Goal: Task Accomplishment & Management: Use online tool/utility

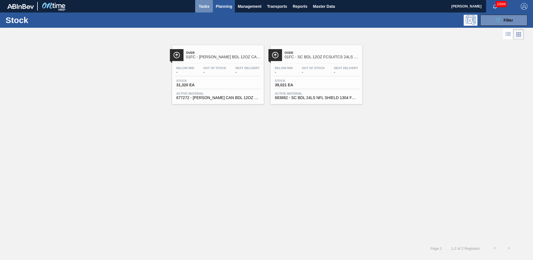
click at [208, 7] on span "Tasks" at bounding box center [204, 6] width 12 height 7
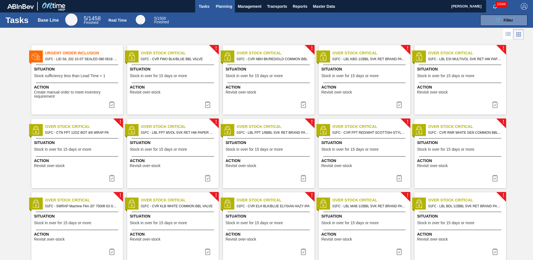
click at [227, 7] on span "Planning" at bounding box center [224, 6] width 16 height 7
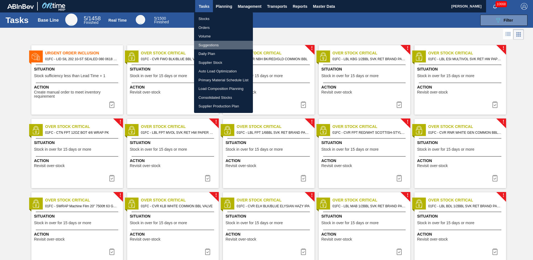
click at [213, 44] on li "Suggestions" at bounding box center [223, 45] width 59 height 9
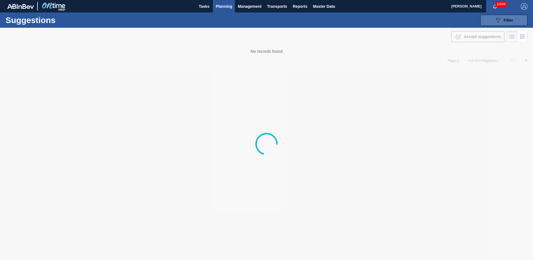
click at [514, 22] on button "089F7B8B-B2A5-4AFE-B5C0-19BA573D28AC Filter" at bounding box center [503, 20] width 47 height 11
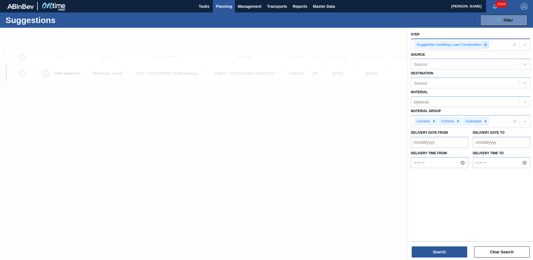
click at [486, 45] on icon at bounding box center [486, 45] width 4 height 4
click at [479, 47] on div "Step" at bounding box center [465, 44] width 109 height 8
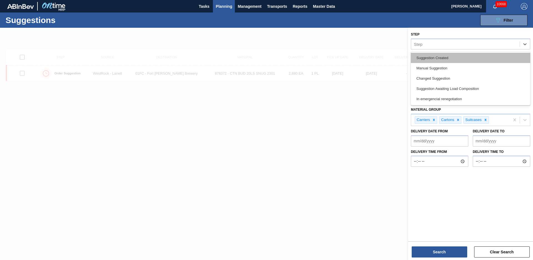
click at [433, 60] on div "Suggestion Created" at bounding box center [470, 58] width 119 height 10
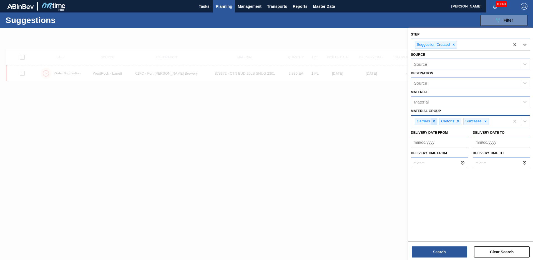
click at [436, 122] on icon at bounding box center [434, 121] width 4 height 4
click at [435, 122] on icon at bounding box center [434, 121] width 4 height 4
click at [437, 121] on icon at bounding box center [437, 121] width 2 height 2
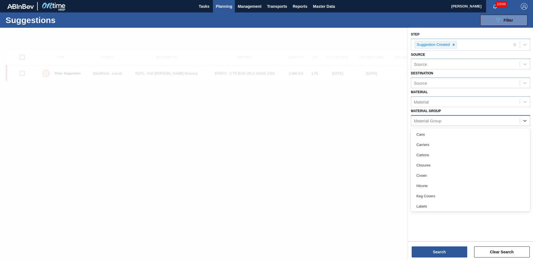
click at [441, 119] on div "Material Group" at bounding box center [427, 120] width 27 height 5
click at [430, 200] on div "Keg Covers" at bounding box center [470, 196] width 119 height 10
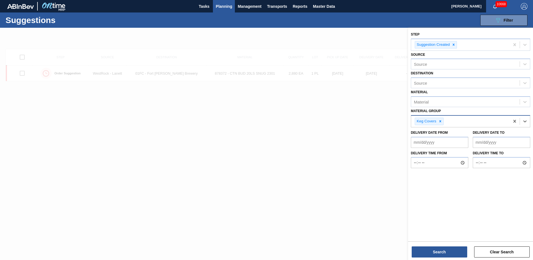
click at [451, 120] on div "Keg Covers" at bounding box center [460, 121] width 99 height 11
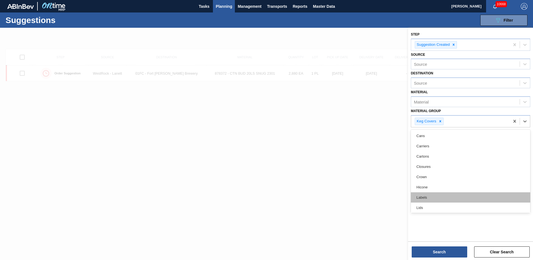
click at [437, 197] on div "Labels" at bounding box center [470, 197] width 119 height 10
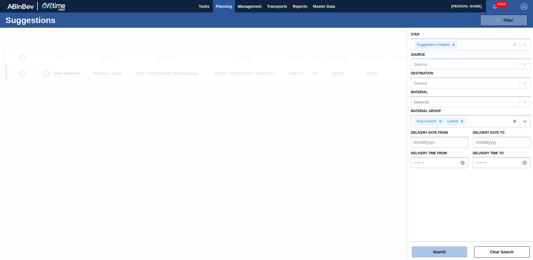
click at [451, 251] on button "Search" at bounding box center [440, 251] width 56 height 11
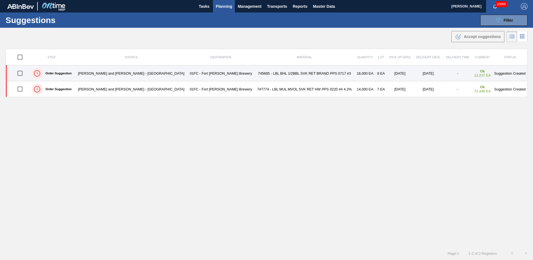
click at [256, 75] on td "745685 - LBL BHL 1/2BBL SVK RET BRAND PPS 0717 #3" at bounding box center [304, 74] width 100 height 16
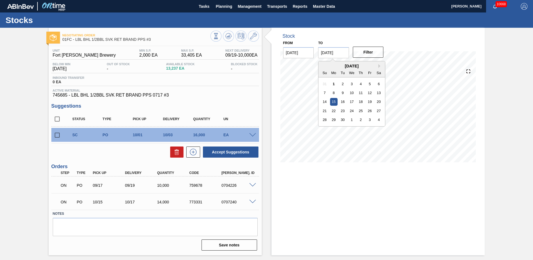
click at [343, 54] on input "[DATE]" at bounding box center [333, 52] width 31 height 11
drag, startPoint x: 375, startPoint y: 66, endPoint x: 379, endPoint y: 64, distance: 4.6
click at [377, 66] on div "[DATE]" at bounding box center [351, 66] width 67 height 5
click at [380, 64] on button "Next Month" at bounding box center [380, 66] width 4 height 4
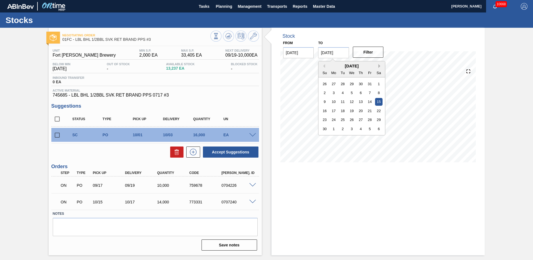
click at [380, 64] on button "Next Month" at bounding box center [380, 66] width 4 height 4
click at [349, 120] on div "31" at bounding box center [351, 119] width 7 height 7
type input "[DATE]"
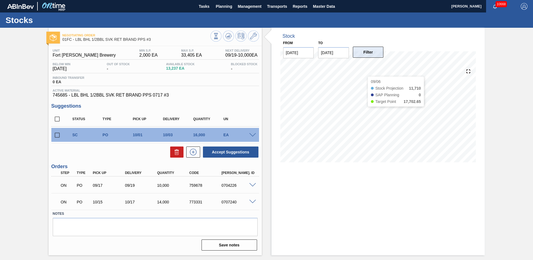
click at [366, 56] on button "Filter" at bounding box center [368, 52] width 31 height 11
click at [263, 127] on div "Stock From [DATE] to [DATE] Filter" at bounding box center [373, 142] width 223 height 228
click at [54, 135] on input "checkbox" at bounding box center [57, 135] width 12 height 12
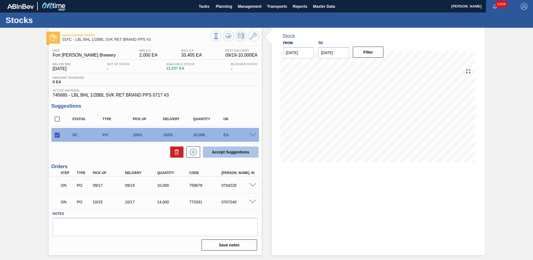
click at [240, 154] on button "Accept Suggestions" at bounding box center [231, 152] width 56 height 11
checkbox input "false"
click at [221, 7] on span "Planning" at bounding box center [224, 6] width 16 height 7
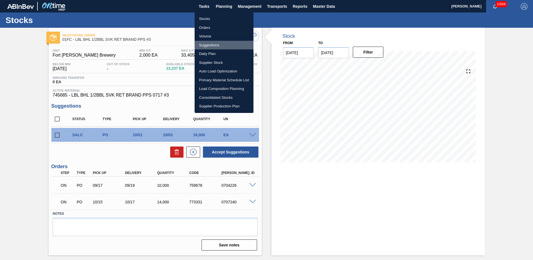
click at [217, 44] on li "Suggestions" at bounding box center [224, 45] width 59 height 9
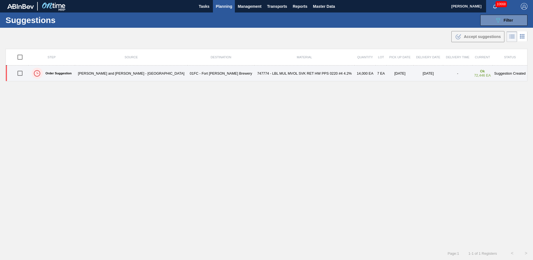
click at [288, 72] on td "747774 - LBL MUL MVOL SVK RET HW PPS 0220 #4 4.2%" at bounding box center [304, 74] width 100 height 16
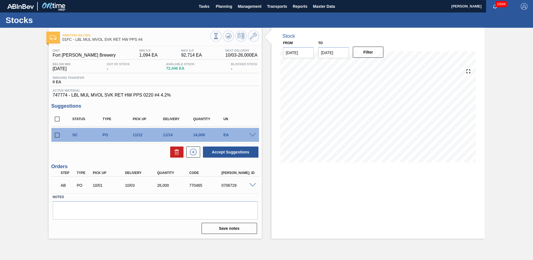
click at [58, 136] on input "checkbox" at bounding box center [57, 135] width 12 height 12
click at [238, 153] on button "Accept Suggestions" at bounding box center [231, 152] width 56 height 11
checkbox input "false"
click at [119, 152] on div "Accept Suggestions" at bounding box center [155, 152] width 208 height 12
click at [222, 8] on span "Planning" at bounding box center [224, 6] width 16 height 7
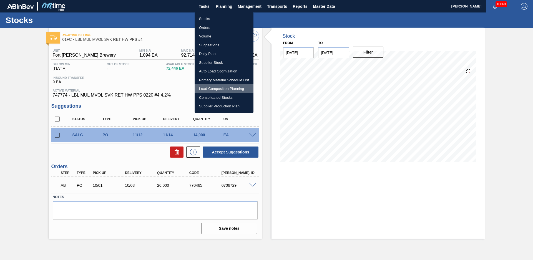
click at [203, 89] on li "Load Composition Planning" at bounding box center [224, 88] width 59 height 9
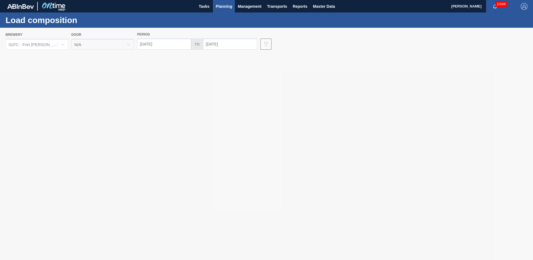
click at [233, 41] on div at bounding box center [266, 144] width 533 height 232
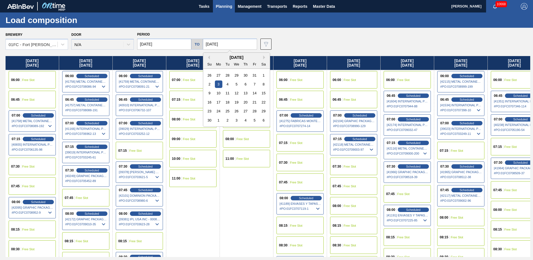
click at [242, 42] on input "[DATE]" at bounding box center [230, 44] width 54 height 11
click at [208, 58] on button "Previous Month" at bounding box center [208, 58] width 4 height 4
click at [253, 76] on div "3" at bounding box center [254, 75] width 7 height 7
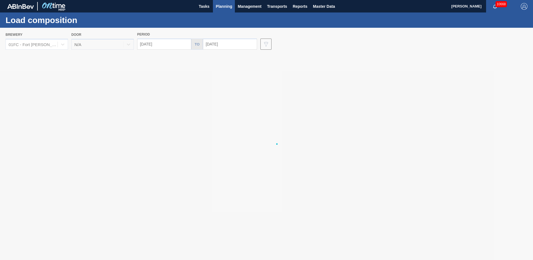
type input "[DATE]"
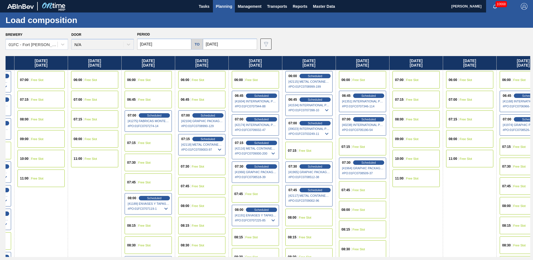
scroll to position [0, 1136]
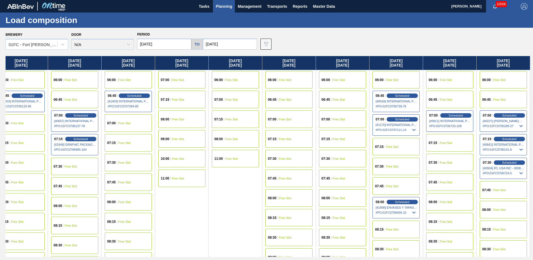
drag, startPoint x: 200, startPoint y: 237, endPoint x: 529, endPoint y: 192, distance: 331.8
click at [501, 115] on div "Scheduled" at bounding box center [509, 115] width 34 height 5
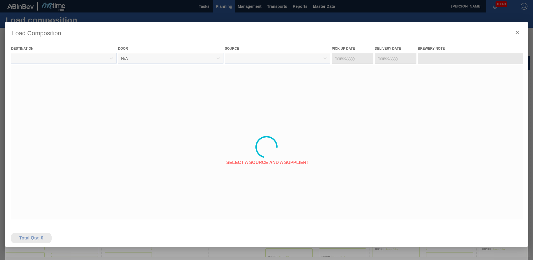
type Date "[DATE]"
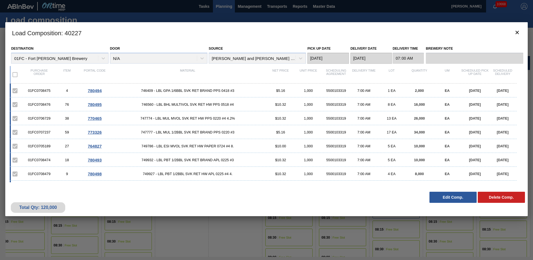
click at [452, 200] on button "Edit Comp." at bounding box center [452, 197] width 47 height 11
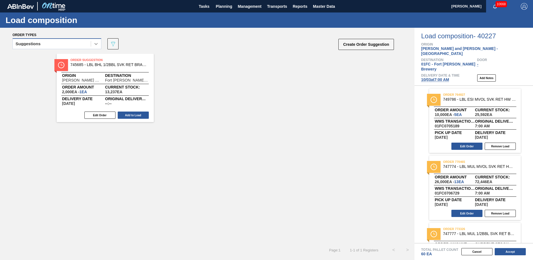
click at [94, 42] on icon at bounding box center [96, 44] width 6 height 6
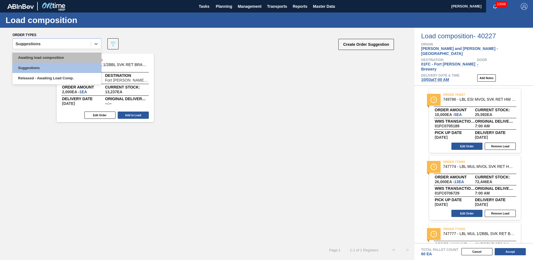
click at [69, 61] on div "Awaiting load composition" at bounding box center [56, 57] width 89 height 10
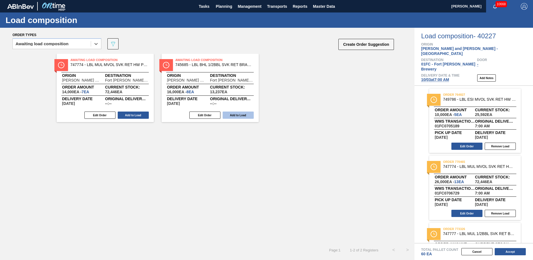
click at [232, 115] on button "Add to Load" at bounding box center [238, 115] width 31 height 7
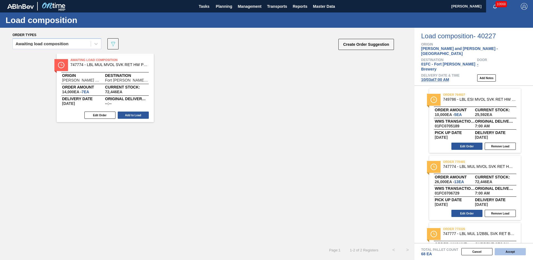
click at [514, 254] on button "Accept" at bounding box center [510, 251] width 31 height 7
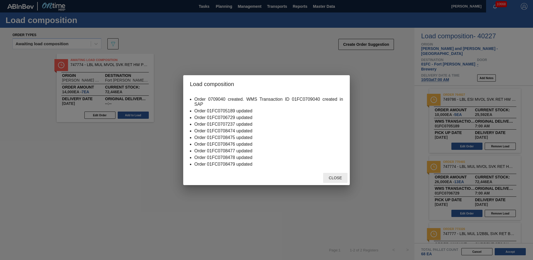
click at [340, 177] on span "Close" at bounding box center [335, 178] width 22 height 4
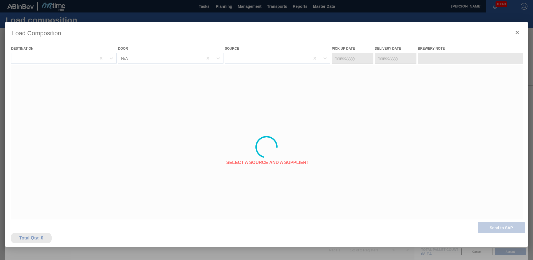
type Date "[DATE]"
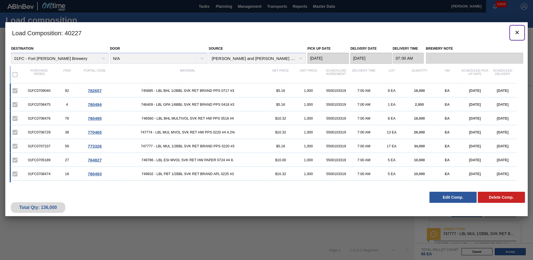
click at [515, 33] on icon "botão de ícone" at bounding box center [517, 32] width 7 height 7
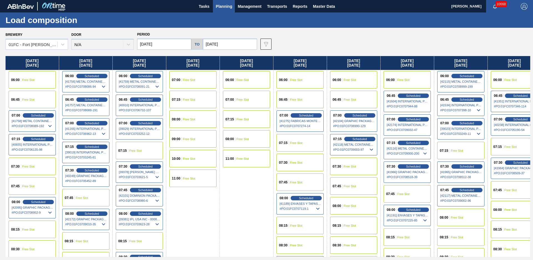
click at [233, 43] on input "[DATE]" at bounding box center [230, 44] width 54 height 11
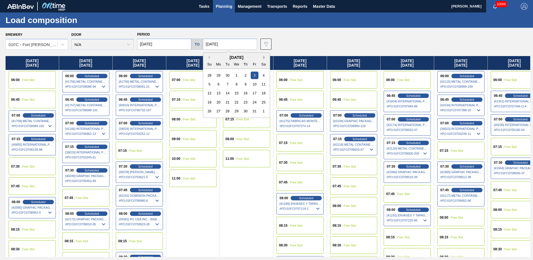
click at [263, 59] on button "Next Month" at bounding box center [265, 58] width 4 height 4
click at [254, 95] on div "14" at bounding box center [254, 92] width 7 height 7
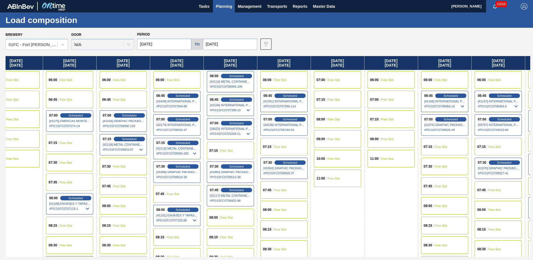
scroll to position [0, 3386]
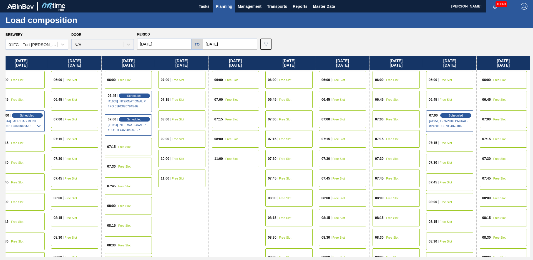
drag, startPoint x: 218, startPoint y: 232, endPoint x: 531, endPoint y: 178, distance: 317.3
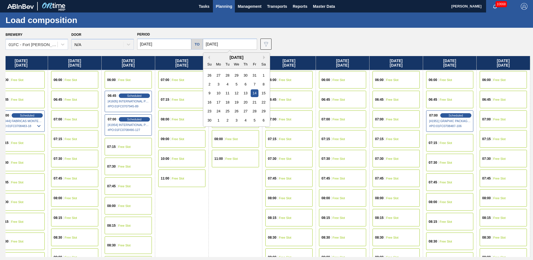
click at [218, 44] on input "[DATE]" at bounding box center [230, 44] width 54 height 11
click at [253, 111] on div "28" at bounding box center [254, 110] width 7 height 7
type input "11/28/2025"
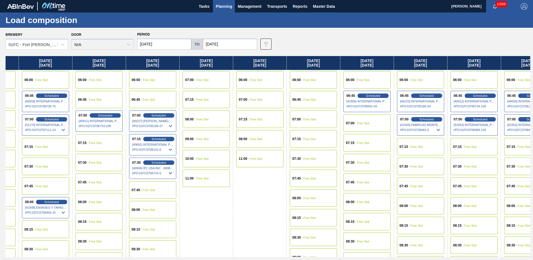
scroll to position [0, 4136]
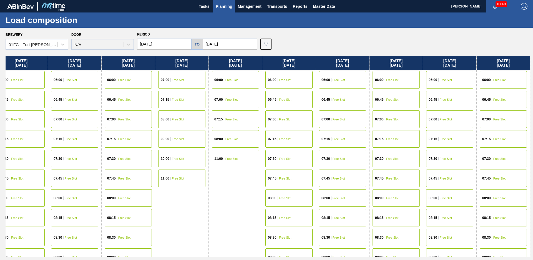
drag, startPoint x: 204, startPoint y: 243, endPoint x: 533, endPoint y: 174, distance: 335.5
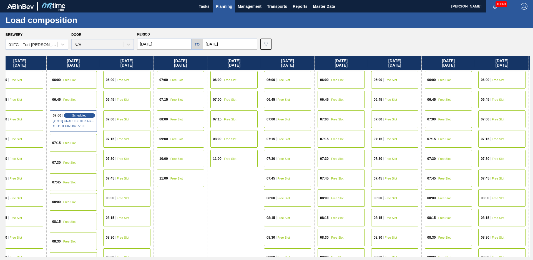
scroll to position [0, 3734]
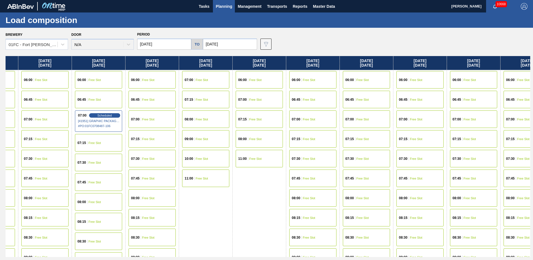
drag, startPoint x: 253, startPoint y: 210, endPoint x: 232, endPoint y: 213, distance: 21.4
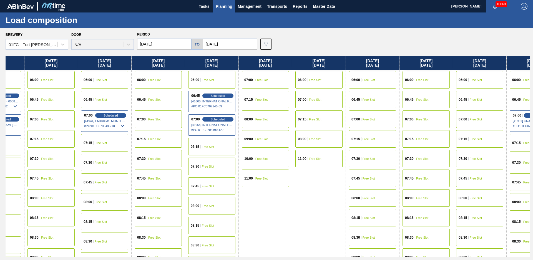
scroll to position [0, 4136]
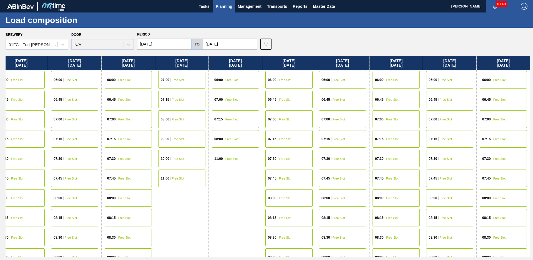
drag, startPoint x: 252, startPoint y: 213, endPoint x: 251, endPoint y: 205, distance: 8.3
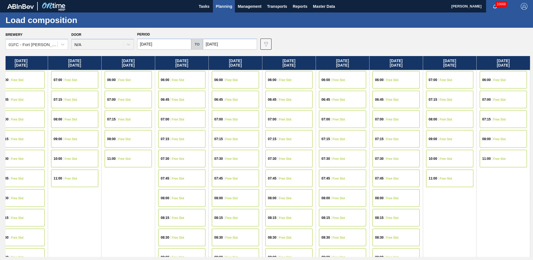
drag, startPoint x: 241, startPoint y: 208, endPoint x: 213, endPoint y: 211, distance: 29.0
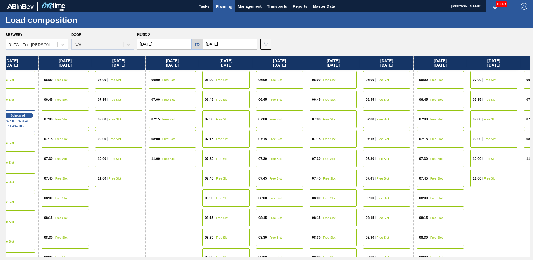
drag, startPoint x: 130, startPoint y: 215, endPoint x: 120, endPoint y: 215, distance: 10.0
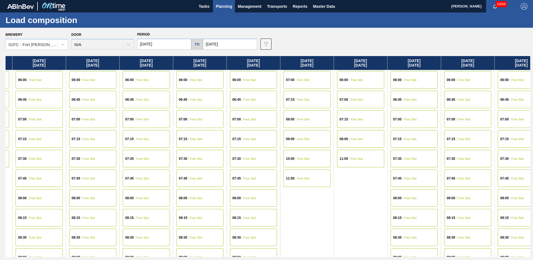
scroll to position [0, 4136]
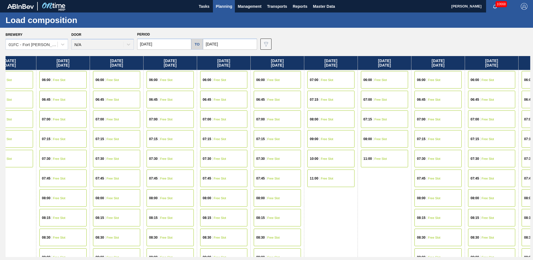
drag, startPoint x: 223, startPoint y: 220, endPoint x: 186, endPoint y: 215, distance: 36.7
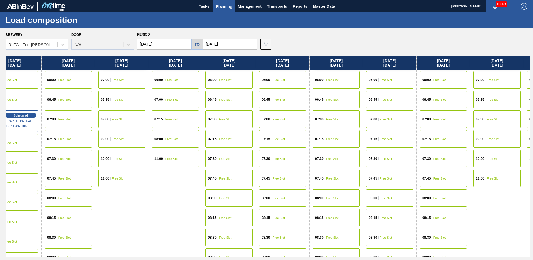
drag, startPoint x: 79, startPoint y: 217, endPoint x: 50, endPoint y: 216, distance: 28.6
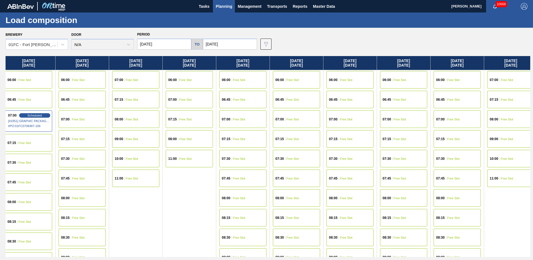
click at [90, 117] on div "07:00 Free Slot" at bounding box center [82, 118] width 47 height 17
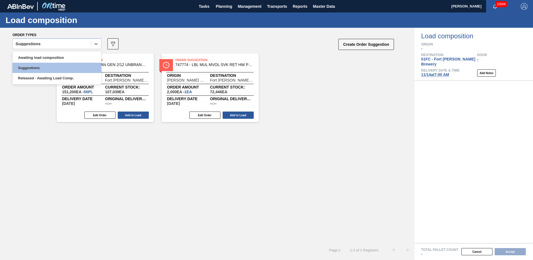
click at [76, 44] on div "Suggestions" at bounding box center [52, 44] width 78 height 8
click at [63, 59] on div "Awaiting load composition" at bounding box center [56, 57] width 89 height 10
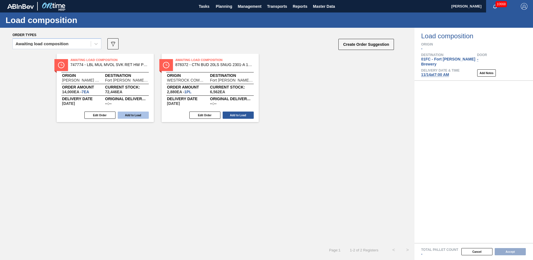
click at [143, 117] on button "Add to Load" at bounding box center [133, 115] width 31 height 7
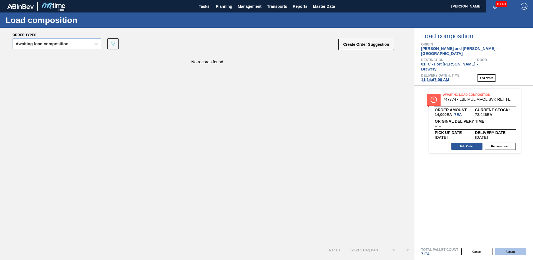
click at [515, 253] on button "Accept" at bounding box center [510, 251] width 31 height 7
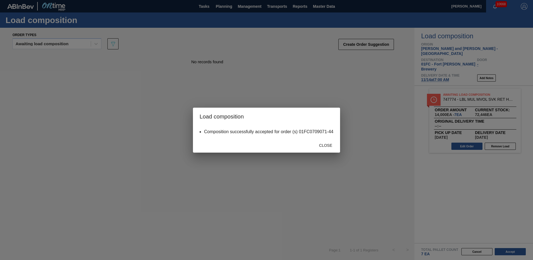
click at [321, 144] on span "Close" at bounding box center [325, 145] width 22 height 4
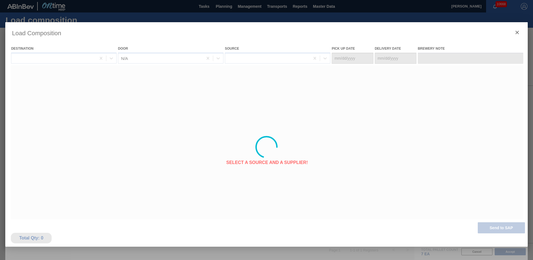
type Date "[DATE]"
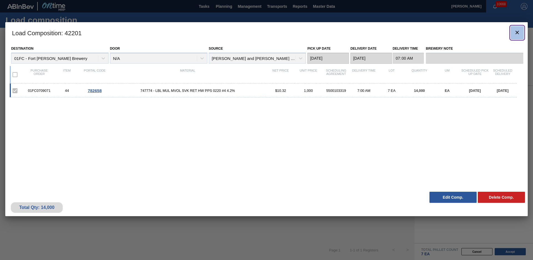
click at [518, 33] on icon "botão de ícone" at bounding box center [517, 32] width 7 height 7
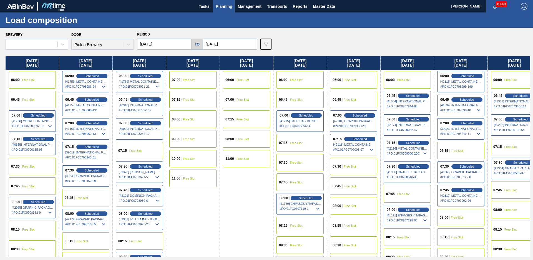
click at [225, 7] on span "Planning" at bounding box center [224, 6] width 16 height 7
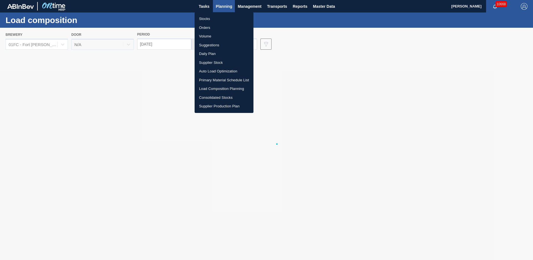
click at [213, 45] on li "Suggestions" at bounding box center [224, 45] width 59 height 9
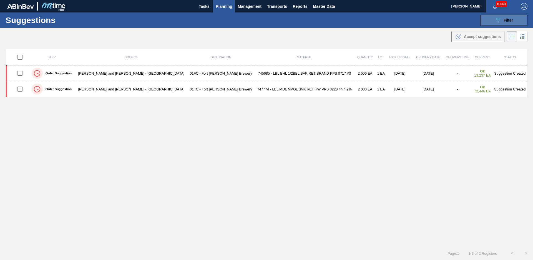
click at [513, 21] on button "089F7B8B-B2A5-4AFE-B5C0-19BA573D28AC Filter" at bounding box center [503, 20] width 47 height 11
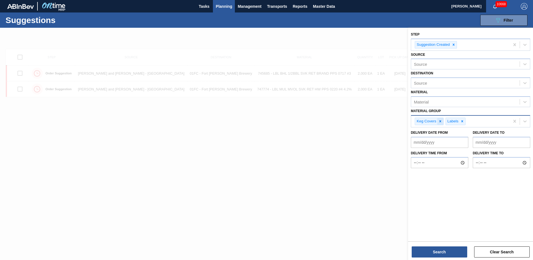
click at [441, 124] on div at bounding box center [440, 121] width 6 height 7
click at [431, 122] on icon at bounding box center [432, 121] width 4 height 4
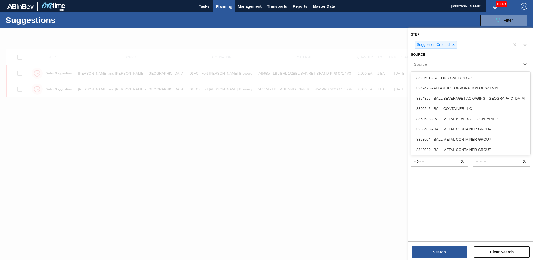
click at [437, 66] on div "Source" at bounding box center [465, 64] width 109 height 8
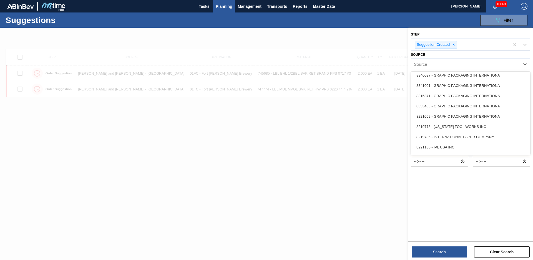
scroll to position [225, 0]
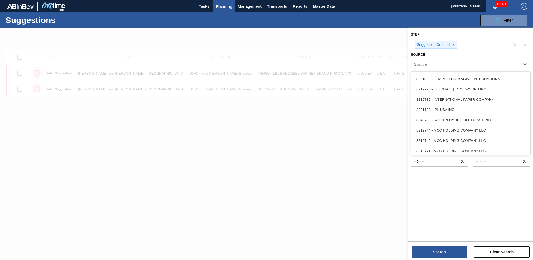
click at [456, 101] on div "8219785 - INTERNATIONAL PAPER COMPANY" at bounding box center [470, 99] width 119 height 10
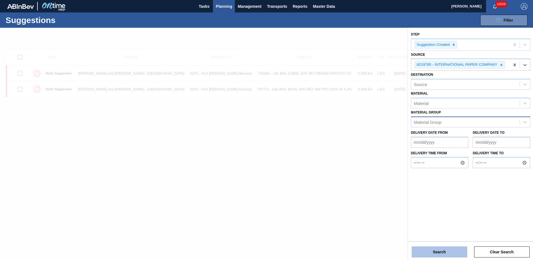
click at [463, 254] on button "Search" at bounding box center [440, 251] width 56 height 11
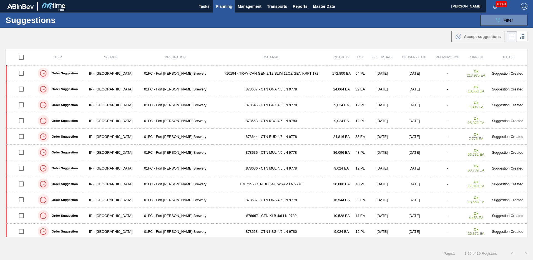
click at [232, 76] on td "710194 - TRAY CAN GEN 2/12 SLIM 12OZ GEN KRFT 172" at bounding box center [271, 74] width 117 height 16
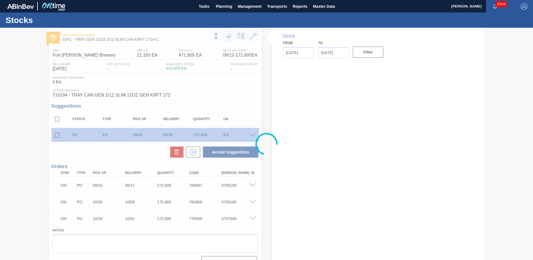
type input "[DATE]"
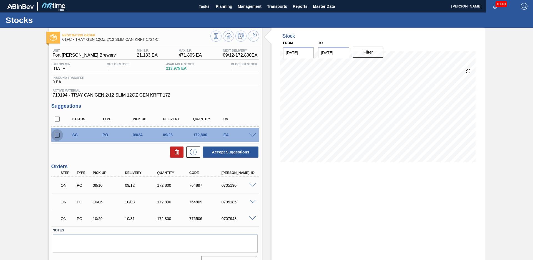
click at [56, 136] on input "checkbox" at bounding box center [57, 135] width 12 height 12
click at [234, 154] on button "Accept Suggestions" at bounding box center [231, 152] width 56 height 11
checkbox input "false"
click at [250, 135] on span at bounding box center [252, 135] width 7 height 4
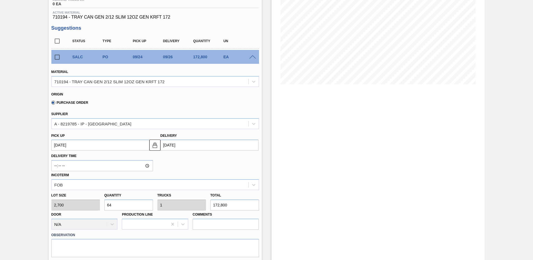
scroll to position [219, 0]
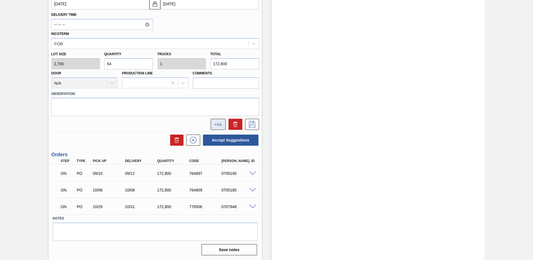
click at [215, 125] on icon at bounding box center [218, 124] width 8 height 2
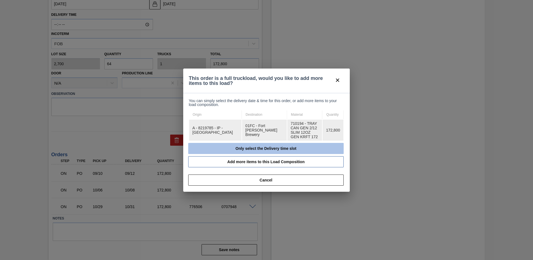
click at [240, 144] on button "Only select the Delivery time slot" at bounding box center [265, 148] width 155 height 11
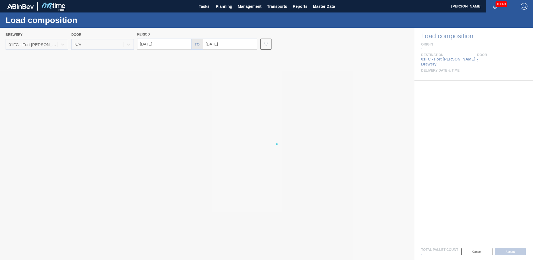
type input "[DATE]"
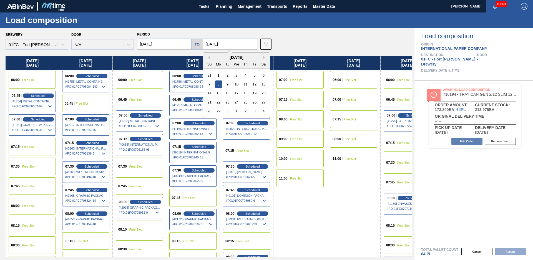
click at [234, 47] on input "09/08/2025" at bounding box center [230, 44] width 54 height 11
click at [252, 102] on div "26" at bounding box center [254, 102] width 7 height 7
type input "09/26/2025"
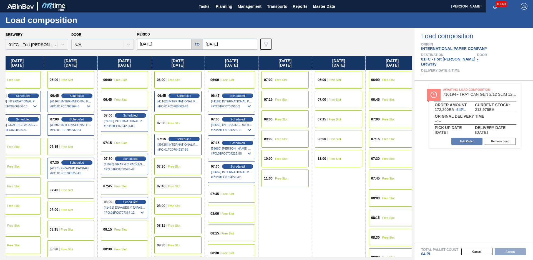
scroll to position [0, 987]
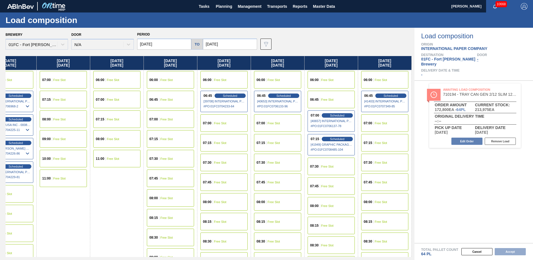
drag, startPoint x: 295, startPoint y: 225, endPoint x: 509, endPoint y: 204, distance: 215.6
click at [390, 120] on div "07:00 Free Slot" at bounding box center [384, 122] width 47 height 17
click at [515, 251] on button "Accept" at bounding box center [510, 251] width 31 height 7
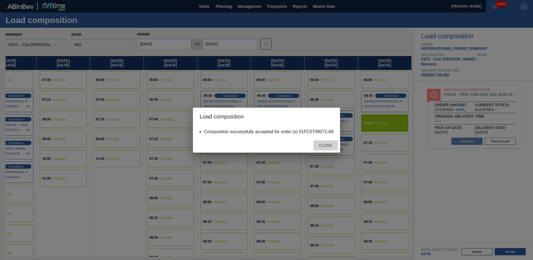
click at [329, 144] on span "Close" at bounding box center [325, 145] width 22 height 4
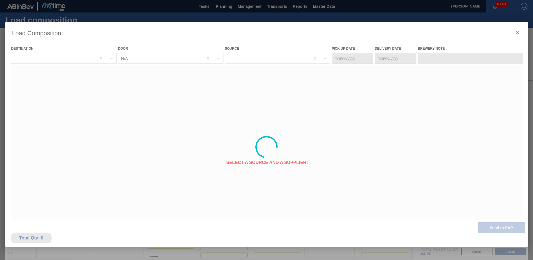
type Date "09/24/2025"
type Date "09/26/2025"
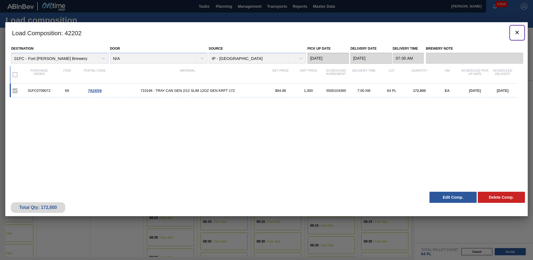
click at [520, 34] on button "botão de ícone" at bounding box center [516, 32] width 13 height 13
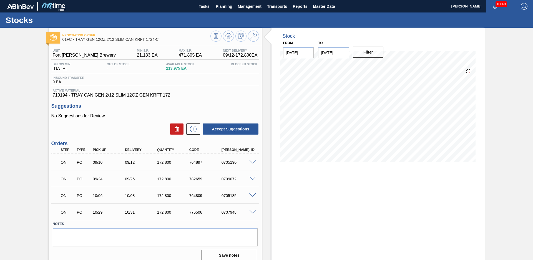
click at [267, 107] on div "Stock From [DATE] to [DATE] Filter" at bounding box center [373, 147] width 223 height 238
click at [228, 37] on icon at bounding box center [228, 36] width 7 height 7
click at [223, 8] on span "Planning" at bounding box center [224, 6] width 16 height 7
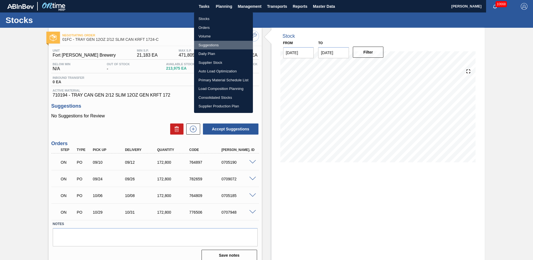
click at [211, 44] on li "Suggestions" at bounding box center [223, 45] width 59 height 9
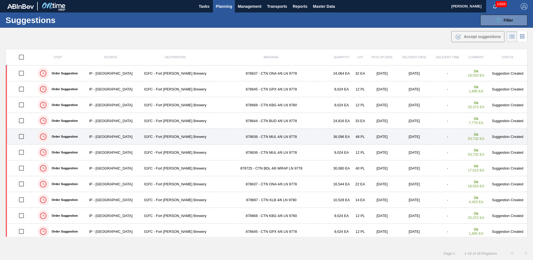
scroll to position [114, 0]
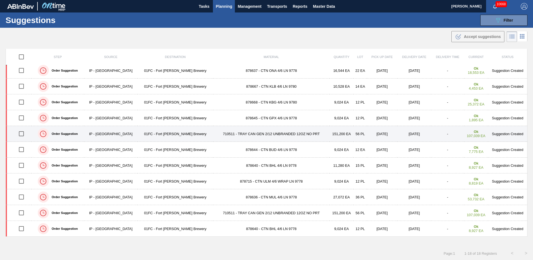
click at [213, 134] on td "710511 - TRAY CAN GEN 2/12 UNBRANDED 12OZ NO PRT" at bounding box center [271, 134] width 117 height 16
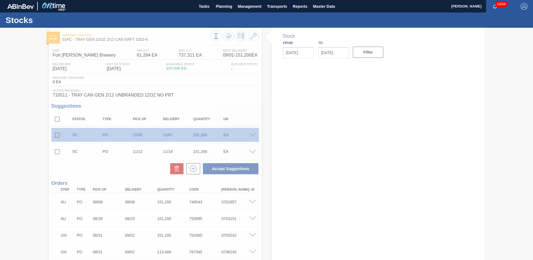
type input "[DATE]"
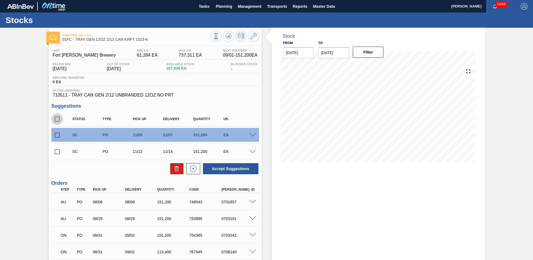
click at [59, 120] on input "checkbox" at bounding box center [57, 119] width 12 height 12
checkbox input "true"
click at [243, 170] on button "Accept Suggestions" at bounding box center [231, 168] width 56 height 11
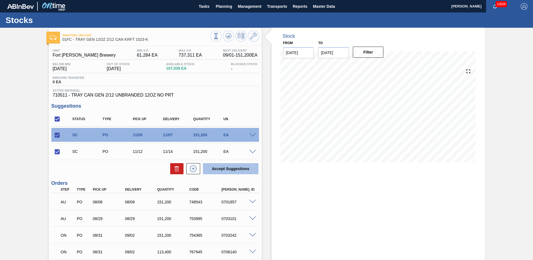
checkbox input "false"
click at [255, 136] on span at bounding box center [252, 135] width 7 height 4
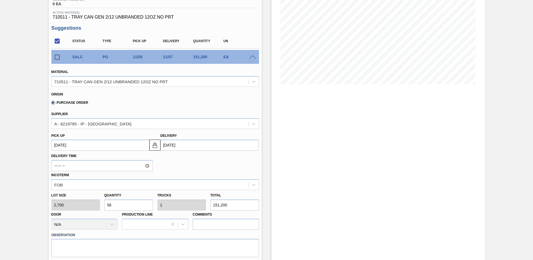
scroll to position [156, 0]
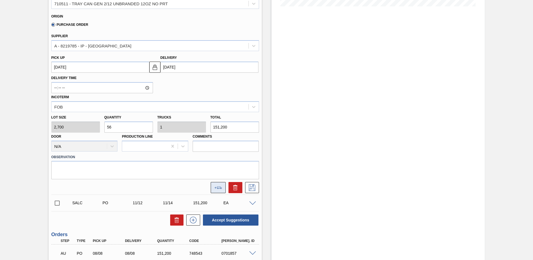
click at [220, 188] on icon at bounding box center [218, 188] width 8 height 2
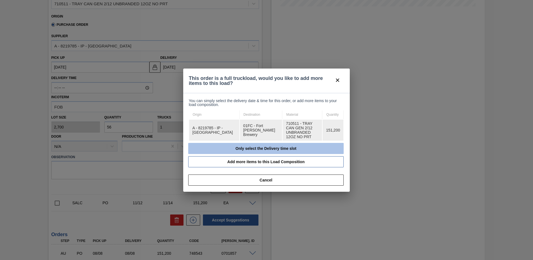
click at [252, 143] on button "Only select the Delivery time slot" at bounding box center [265, 148] width 155 height 11
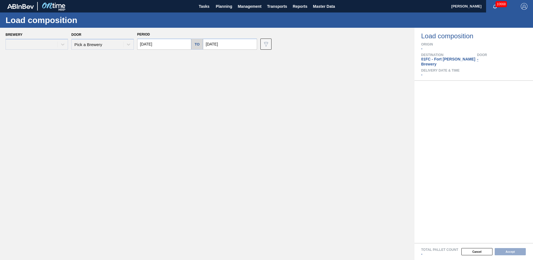
type input "[DATE]"
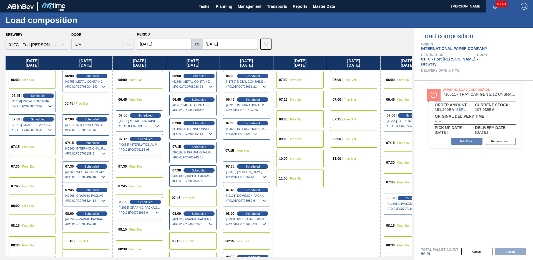
click at [237, 35] on div "Period 09/01/2025 to 09/08/2025" at bounding box center [197, 40] width 120 height 19
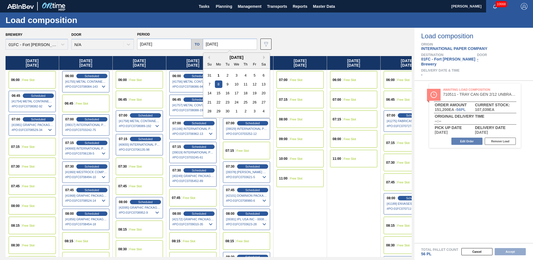
click at [236, 42] on input "09/08/2025" at bounding box center [230, 44] width 54 height 11
click at [263, 57] on button "Next Month" at bounding box center [265, 58] width 4 height 4
click at [253, 84] on div "7" at bounding box center [254, 83] width 7 height 7
type input "11/07/2025"
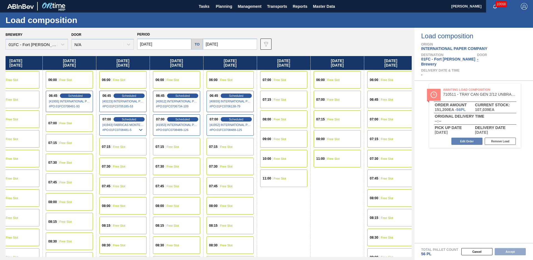
scroll to position [0, 3237]
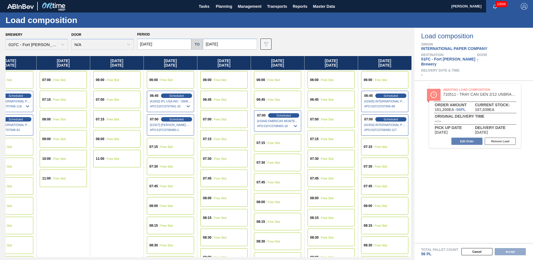
drag, startPoint x: 278, startPoint y: 238, endPoint x: 513, endPoint y: 207, distance: 237.2
click at [320, 97] on div "06:45 Free Slot" at bounding box center [331, 99] width 47 height 17
click at [510, 252] on button "Accept" at bounding box center [510, 251] width 31 height 7
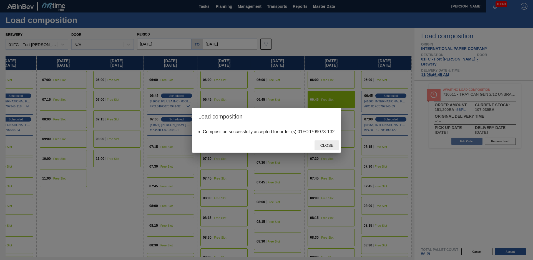
click at [333, 142] on div "Close" at bounding box center [326, 145] width 24 height 10
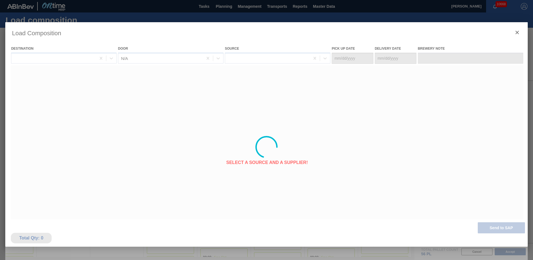
type Date "11/04/2025"
type Date "11/06/2025"
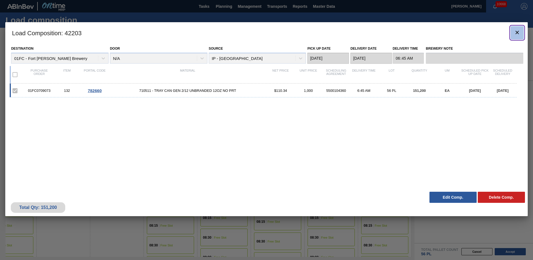
click at [517, 32] on icon "botão de ícone" at bounding box center [516, 32] width 3 height 3
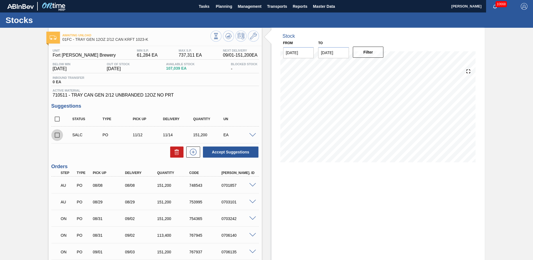
click at [57, 136] on input "checkbox" at bounding box center [57, 135] width 12 height 12
click at [247, 151] on button "Accept Suggestions" at bounding box center [231, 152] width 56 height 11
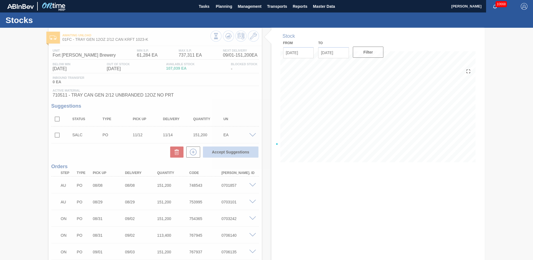
checkbox input "false"
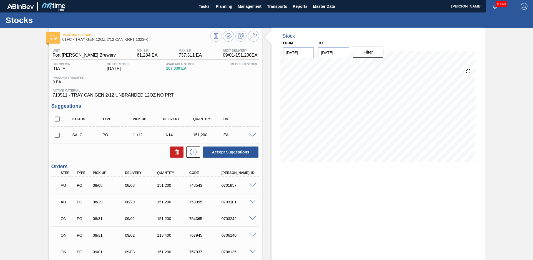
click at [253, 136] on span at bounding box center [252, 135] width 7 height 4
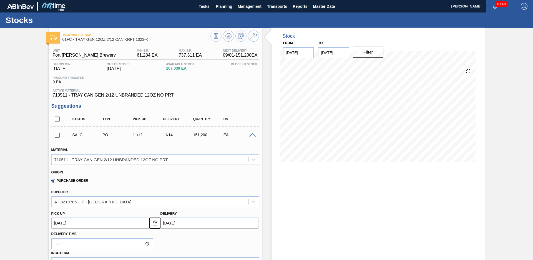
scroll to position [195, 0]
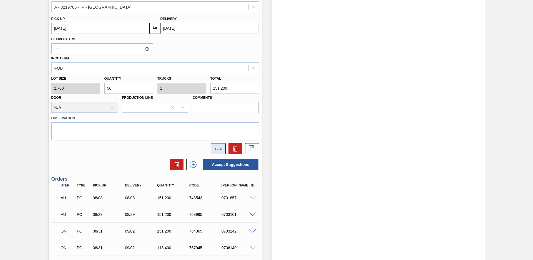
click at [222, 149] on button at bounding box center [218, 148] width 15 height 11
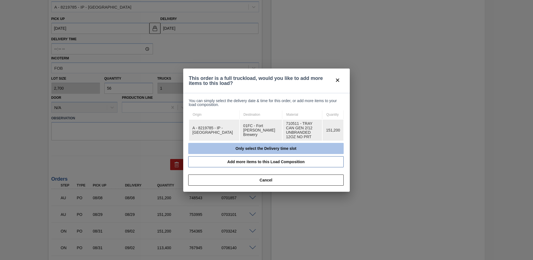
click at [246, 143] on button "Only select the Delivery time slot" at bounding box center [265, 148] width 155 height 11
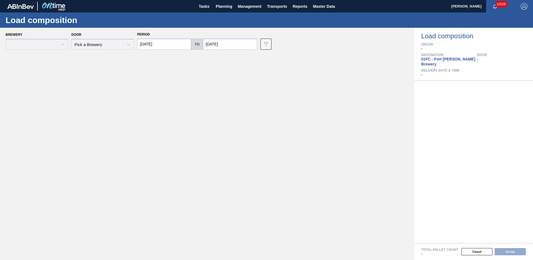
type input "[DATE]"
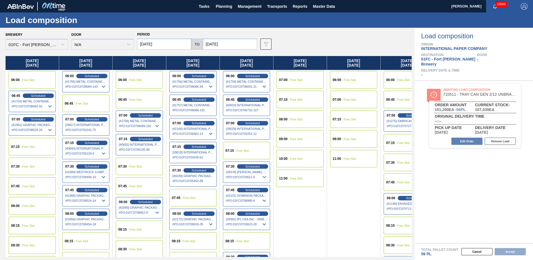
click at [234, 38] on div "Period 09/01/2025 to 09/08/2025" at bounding box center [197, 40] width 120 height 19
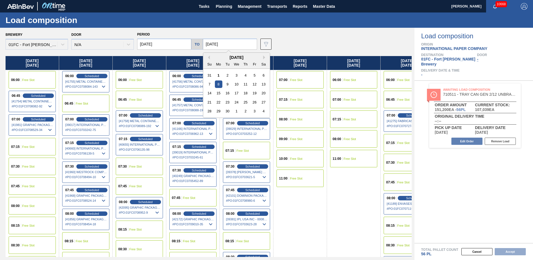
click at [236, 44] on input "09/08/2025" at bounding box center [230, 44] width 54 height 11
drag, startPoint x: 266, startPoint y: 57, endPoint x: 263, endPoint y: 57, distance: 2.8
click at [263, 57] on div "Previous Month Next Month September 2025 Su Mo Tu We Th Fr Sa 31 1 2 3 4 5 6 7 …" at bounding box center [236, 85] width 67 height 66
click at [263, 56] on button "Next Month" at bounding box center [265, 58] width 4 height 4
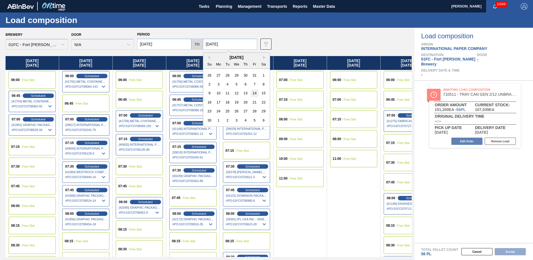
click at [253, 94] on div "14" at bounding box center [254, 92] width 7 height 7
type input "[DATE]"
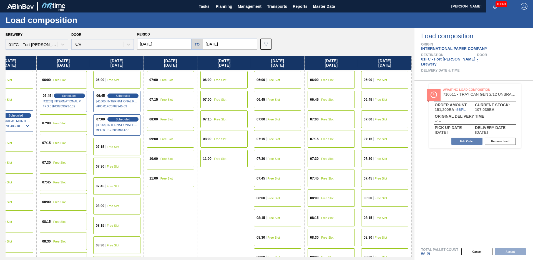
scroll to position [0, 3612]
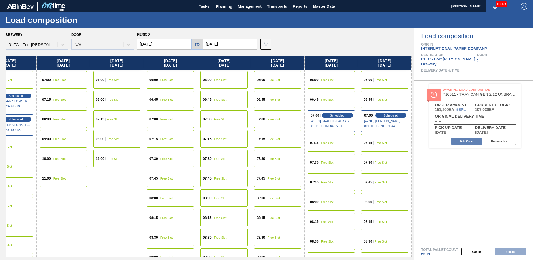
drag, startPoint x: 289, startPoint y: 236, endPoint x: 463, endPoint y: 187, distance: 181.5
click at [388, 100] on div "06:45 Free Slot" at bounding box center [384, 99] width 47 height 17
click at [497, 251] on button "Accept" at bounding box center [510, 251] width 31 height 7
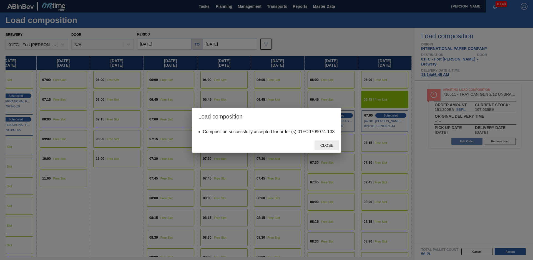
click at [320, 143] on div "Close" at bounding box center [326, 145] width 24 height 10
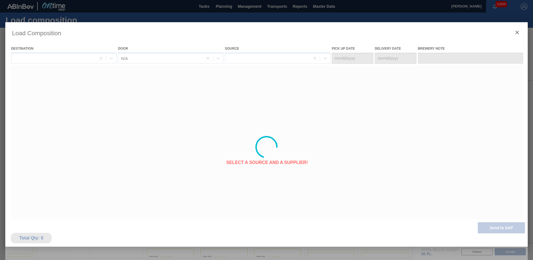
type Date "[DATE]"
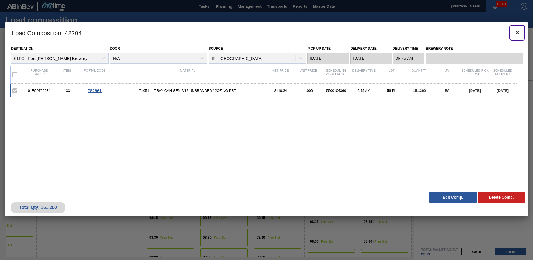
click at [516, 32] on icon "botão de ícone" at bounding box center [517, 32] width 7 height 7
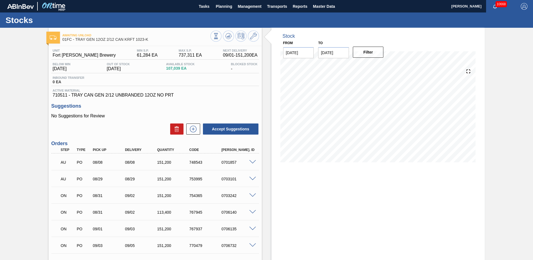
click at [223, 33] on div at bounding box center [234, 37] width 49 height 12
click at [225, 34] on icon at bounding box center [228, 36] width 7 height 7
click at [222, 11] on button "Planning" at bounding box center [224, 6] width 22 height 12
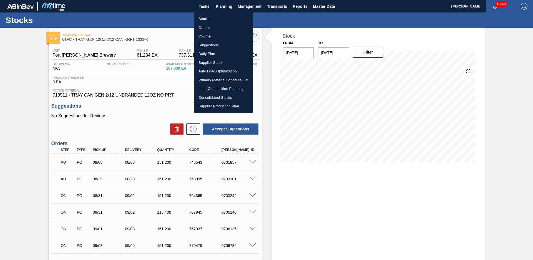
click at [213, 44] on li "Suggestions" at bounding box center [223, 45] width 59 height 9
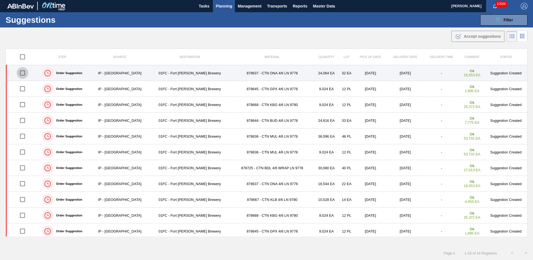
click at [22, 74] on input "checkbox" at bounding box center [23, 73] width 12 height 12
checkbox input "true"
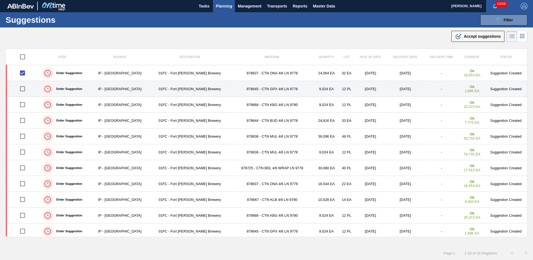
click at [24, 87] on input "checkbox" at bounding box center [23, 89] width 12 height 12
checkbox input "true"
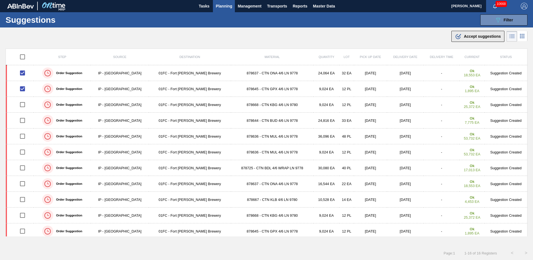
click at [475, 37] on span "Accept suggestions" at bounding box center [482, 36] width 37 height 4
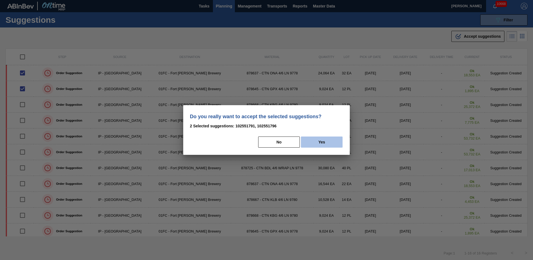
click at [309, 144] on button "Yes" at bounding box center [322, 142] width 42 height 11
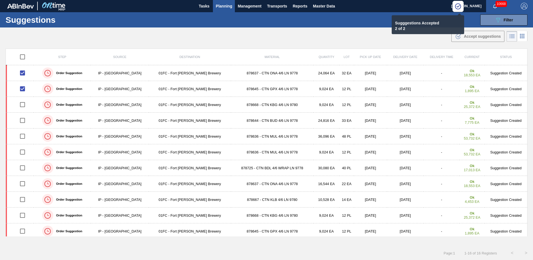
click at [228, 7] on span "Planning" at bounding box center [224, 6] width 16 height 7
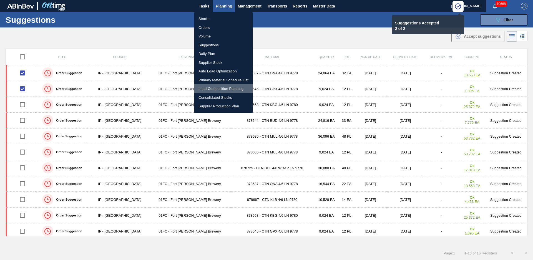
click at [213, 88] on li "Load Composition Planning" at bounding box center [223, 88] width 59 height 9
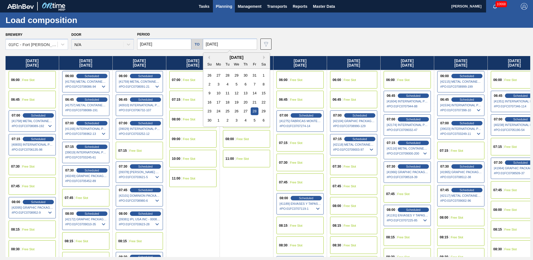
click at [228, 45] on input "11/28/2025" at bounding box center [230, 44] width 54 height 11
click at [209, 58] on div "[DATE]" at bounding box center [236, 57] width 67 height 5
click at [207, 57] on button "Previous Month" at bounding box center [208, 58] width 4 height 4
click at [262, 57] on div "Previous Month Next Month September 2025 Su Mo Tu We Th Fr Sa 31 1 2 3 4 5 6 7 …" at bounding box center [236, 85] width 67 height 66
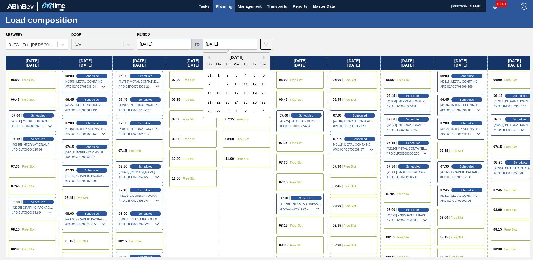
drag, startPoint x: 262, startPoint y: 57, endPoint x: 261, endPoint y: 60, distance: 3.0
click at [263, 57] on button "Next Month" at bounding box center [265, 58] width 4 height 4
click at [253, 76] on div "3" at bounding box center [254, 75] width 7 height 7
type input "[DATE]"
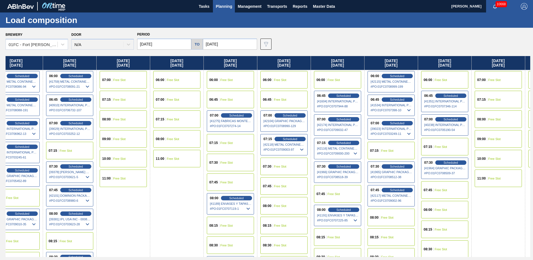
scroll to position [0, 1136]
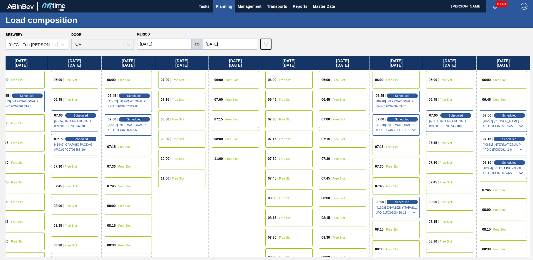
drag, startPoint x: 227, startPoint y: 204, endPoint x: 504, endPoint y: 152, distance: 281.6
click at [500, 99] on span "Free Slot" at bounding box center [499, 99] width 12 height 3
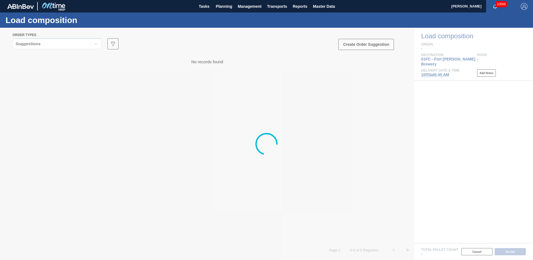
click at [74, 44] on div at bounding box center [266, 144] width 533 height 232
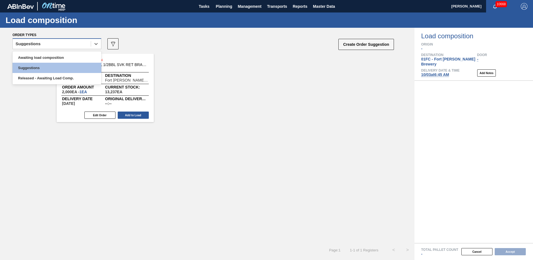
click at [73, 46] on div "Suggestions" at bounding box center [52, 44] width 78 height 8
click at [62, 60] on div "Awaiting load composition" at bounding box center [56, 57] width 89 height 10
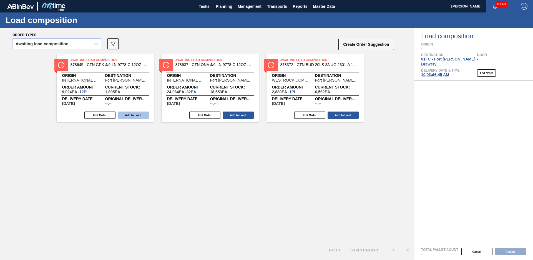
click at [142, 117] on button "Add to Load" at bounding box center [133, 115] width 31 height 7
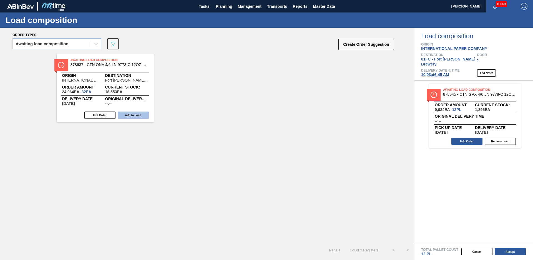
click at [131, 116] on button "Add to Load" at bounding box center [133, 115] width 31 height 7
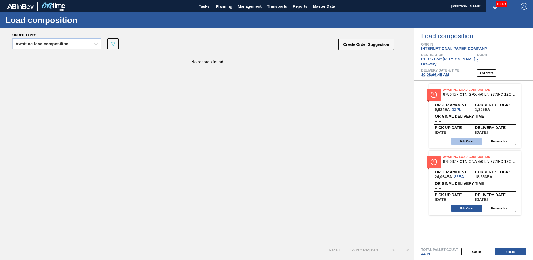
click at [463, 138] on button "Edit Order" at bounding box center [466, 141] width 31 height 7
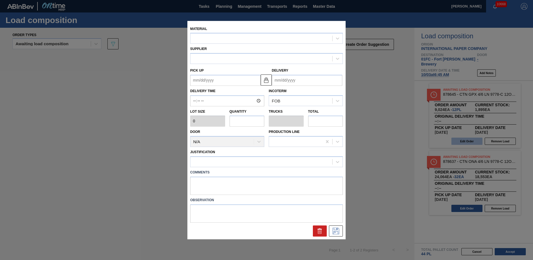
type input "752"
type input "12"
type input "0.25"
type input "9,024"
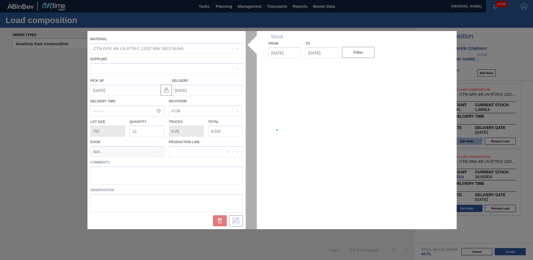
type up "10/07/2025"
type input "10/09/2025"
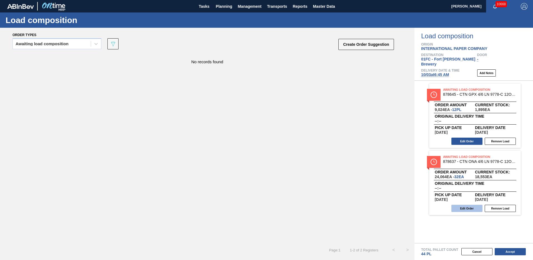
click at [474, 205] on button "Edit Order" at bounding box center [466, 208] width 31 height 7
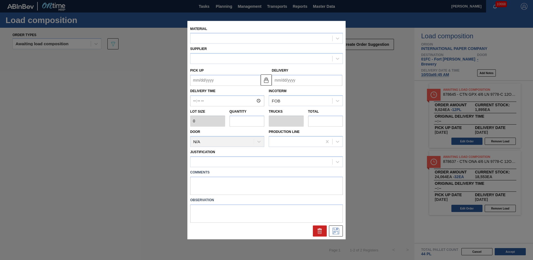
type input "752"
type input "32"
type input "0.667"
type input "24,064"
type up "[DATE]"
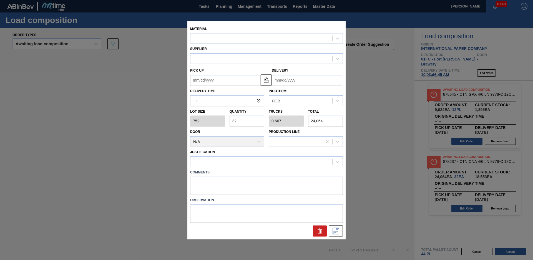
type input "[DATE]"
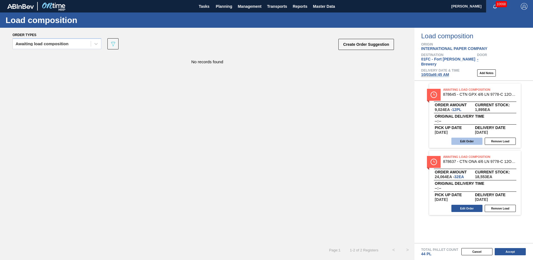
click at [466, 138] on button "Edit Order" at bounding box center [466, 141] width 31 height 7
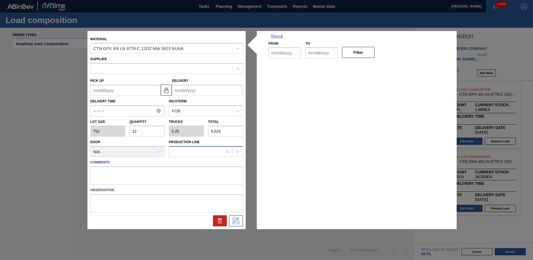
type input "752"
type input "12"
type input "0.25"
type input "9,024"
type up "10/07/2025"
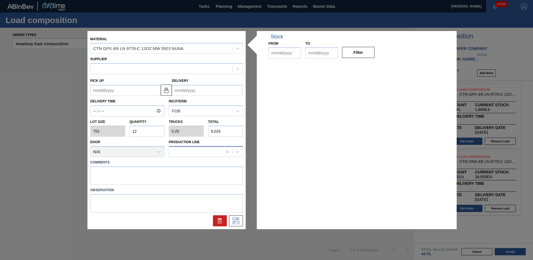
type input "10/09/2025"
type input "[DATE]"
click at [144, 130] on input "12" at bounding box center [147, 131] width 35 height 11
type input "1"
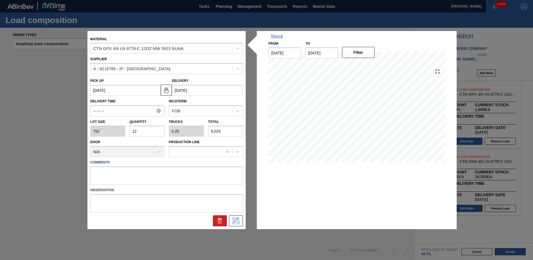
type input "0.021"
type input "752"
type input "14"
type input "0.292"
type input "10,528"
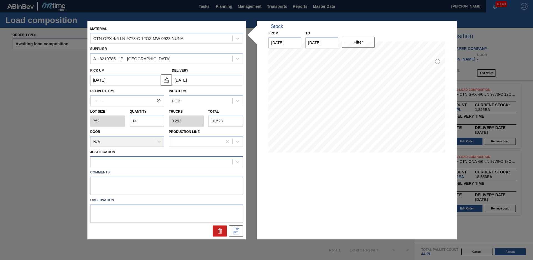
type input "14"
click at [164, 164] on div at bounding box center [161, 162] width 142 height 8
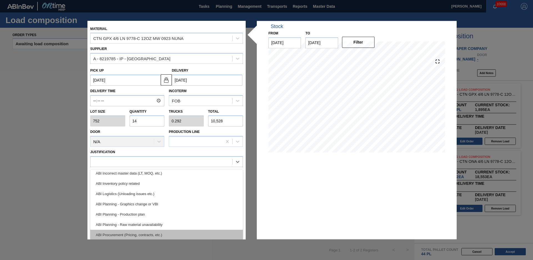
scroll to position [25, 0]
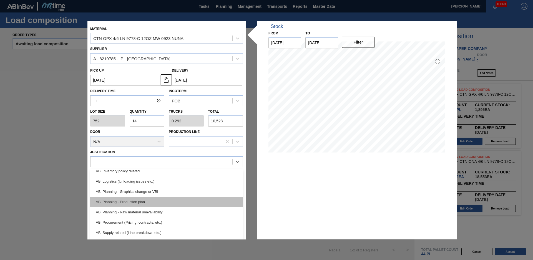
click at [145, 203] on div "ABI Planning - Production plan" at bounding box center [166, 202] width 153 height 10
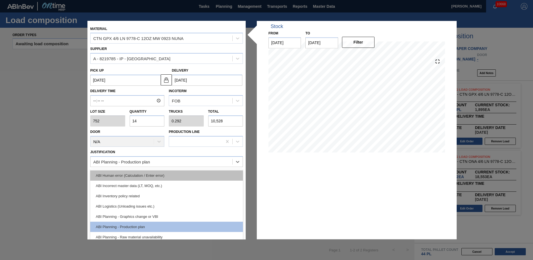
drag, startPoint x: 192, startPoint y: 167, endPoint x: 184, endPoint y: 176, distance: 12.1
click at [192, 167] on div "ABI Planning - Production plan" at bounding box center [166, 161] width 153 height 11
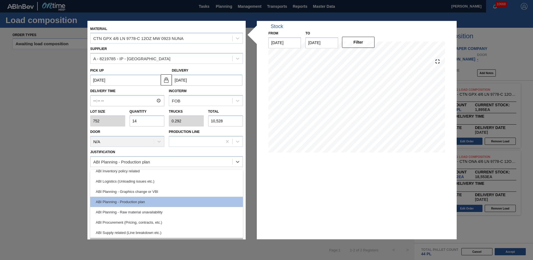
scroll to position [37, 0]
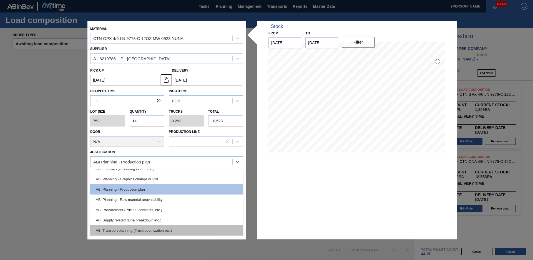
click at [151, 231] on div "ABI Transport planning (Truck optimization etc.)" at bounding box center [166, 230] width 153 height 10
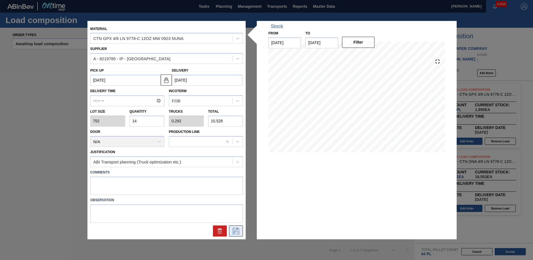
click at [233, 230] on icon at bounding box center [236, 231] width 9 height 7
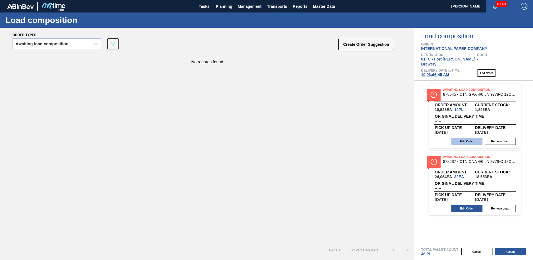
click at [467, 138] on button "Edit Order" at bounding box center [466, 141] width 31 height 7
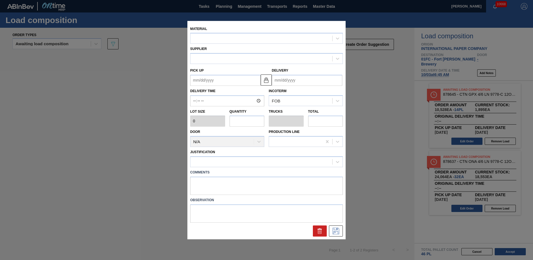
type input "752"
type input "14"
type input "0.292"
type input "10,528"
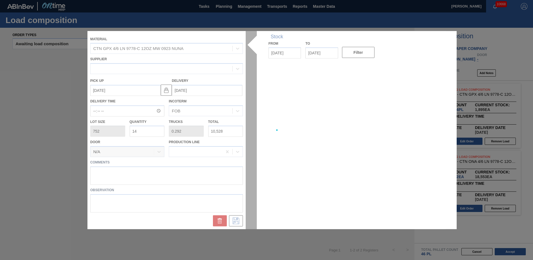
type up "10/07/2025"
type input "10/09/2025"
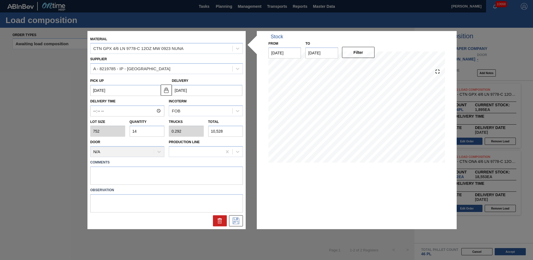
click at [148, 134] on input "14" at bounding box center [147, 131] width 35 height 11
type input "1"
type input "0.021"
type input "752"
type input "16"
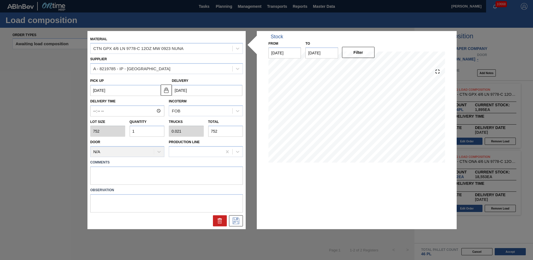
type input "0.333"
type input "12,032"
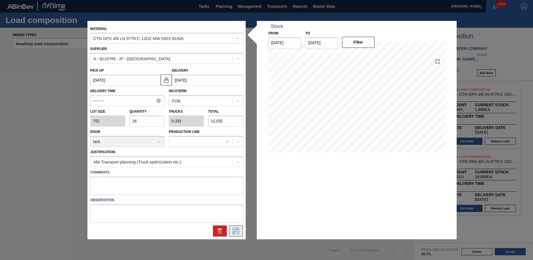
type input "16"
click at [238, 233] on icon at bounding box center [236, 231] width 9 height 7
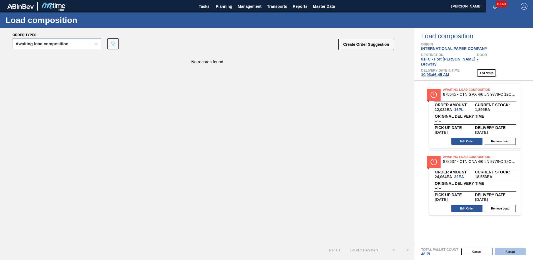
click at [500, 250] on button "Accept" at bounding box center [510, 251] width 31 height 7
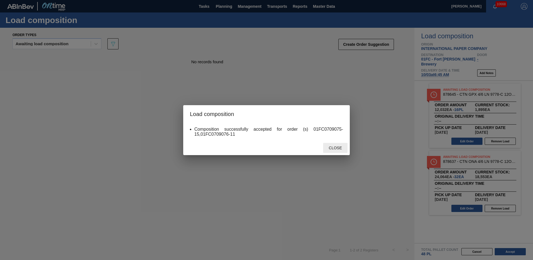
click at [333, 149] on span "Close" at bounding box center [335, 148] width 22 height 4
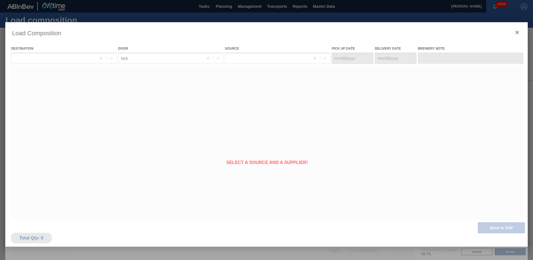
type Date "[DATE]"
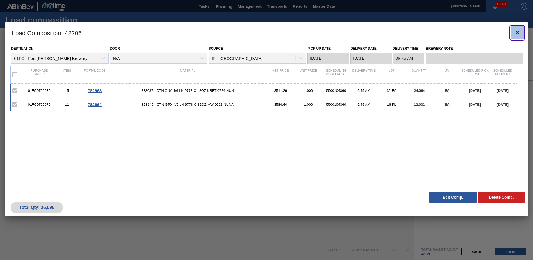
click at [517, 34] on icon "botão de ícone" at bounding box center [517, 32] width 7 height 7
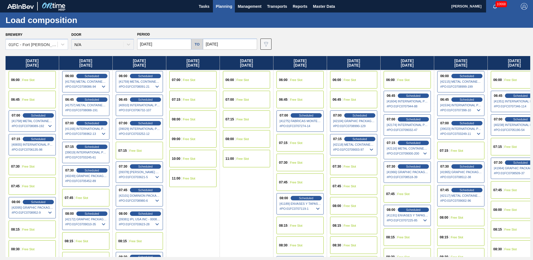
click at [312, 51] on div "Brewery 01FC - Fort Collins Brewery Door N/A Period 09/03/2025 to 10/03/2025 Da…" at bounding box center [266, 144] width 533 height 232
click at [225, 3] on button "Planning" at bounding box center [224, 6] width 22 height 12
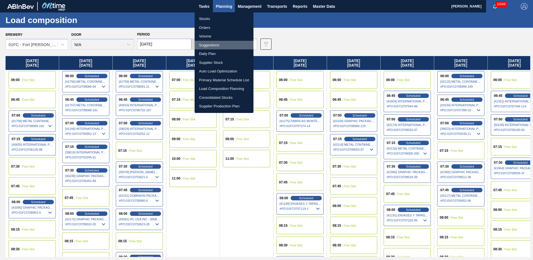
click at [214, 45] on li "Suggestions" at bounding box center [224, 45] width 59 height 9
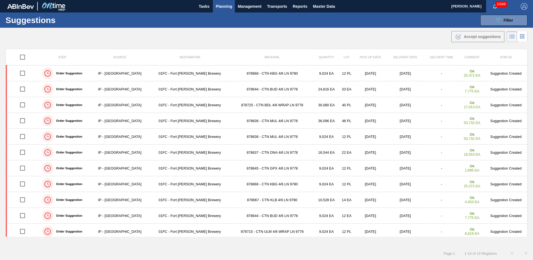
click at [276, 35] on div ".b{fill:var(--color-action-default)} Accept suggestions" at bounding box center [266, 36] width 533 height 16
click at [225, 7] on span "Planning" at bounding box center [224, 6] width 16 height 7
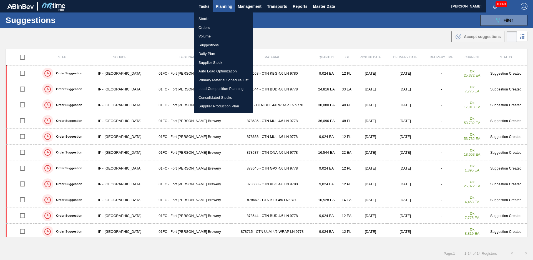
click at [208, 43] on li "Suggestions" at bounding box center [223, 45] width 59 height 9
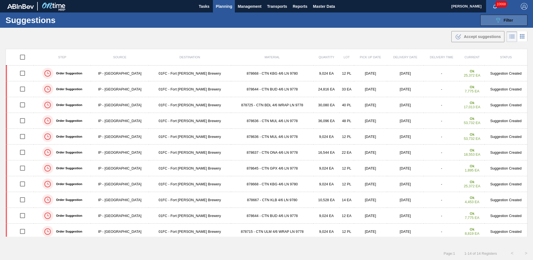
click at [525, 24] on button "089F7B8B-B2A5-4AFE-B5C0-19BA573D28AC Filter" at bounding box center [503, 20] width 47 height 11
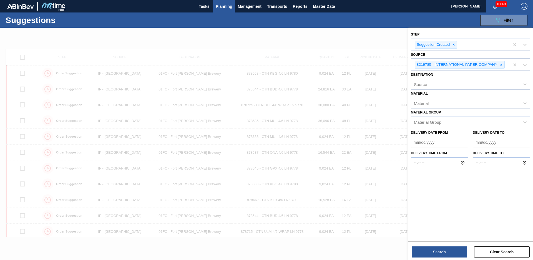
click at [503, 64] on div at bounding box center [501, 64] width 6 height 7
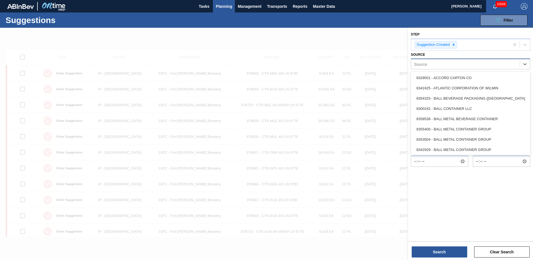
click at [484, 66] on div "Source" at bounding box center [465, 64] width 109 height 8
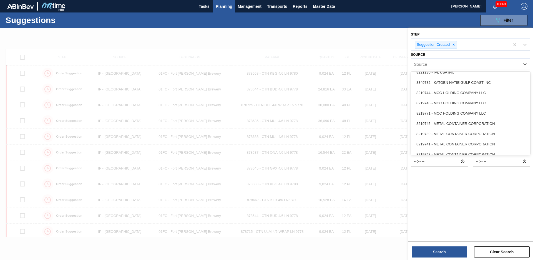
scroll to position [330, 0]
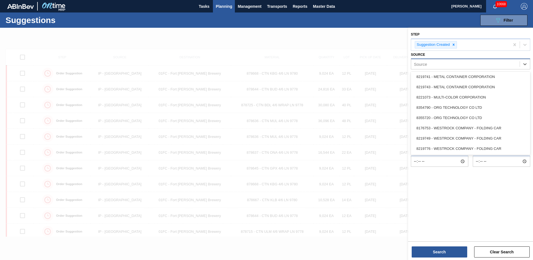
click at [467, 68] on div "Source" at bounding box center [465, 64] width 109 height 8
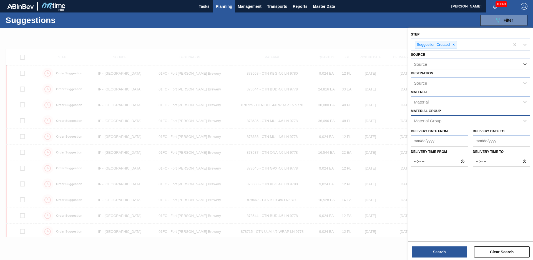
click at [460, 125] on div "Material Group" at bounding box center [470, 120] width 119 height 11
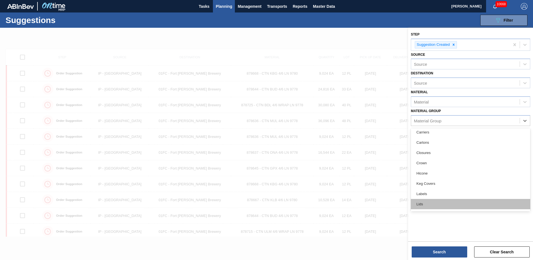
scroll to position [63, 0]
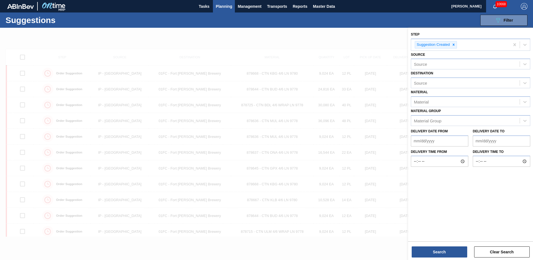
click at [435, 223] on div "Step Suggestion Created Source Source Destination Source Material Material Mate…" at bounding box center [470, 134] width 125 height 213
